Goal: Task Accomplishment & Management: Use online tool/utility

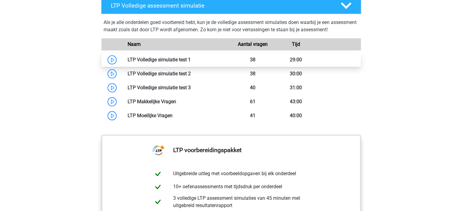
scroll to position [480, 0]
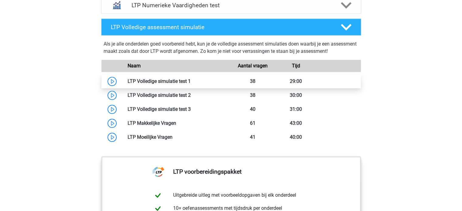
click at [191, 84] on link at bounding box center [191, 81] width 0 height 6
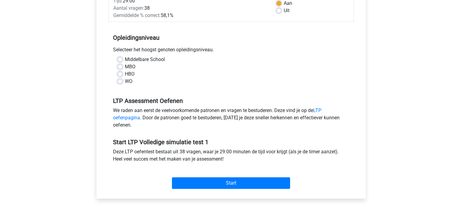
scroll to position [101, 0]
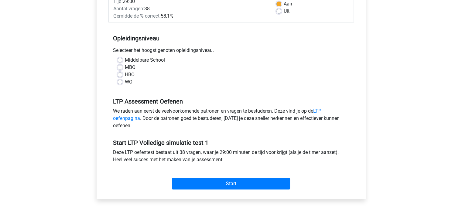
click at [128, 82] on label "WO" at bounding box center [129, 81] width 8 height 7
click at [122, 82] on input "WO" at bounding box center [120, 81] width 5 height 6
radio input "true"
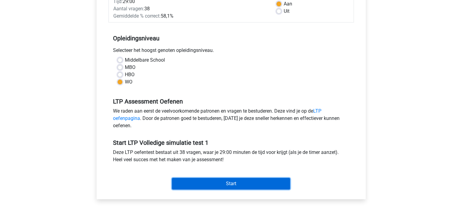
click at [270, 183] on input "Start" at bounding box center [231, 184] width 118 height 12
